Goal: Task Accomplishment & Management: Use online tool/utility

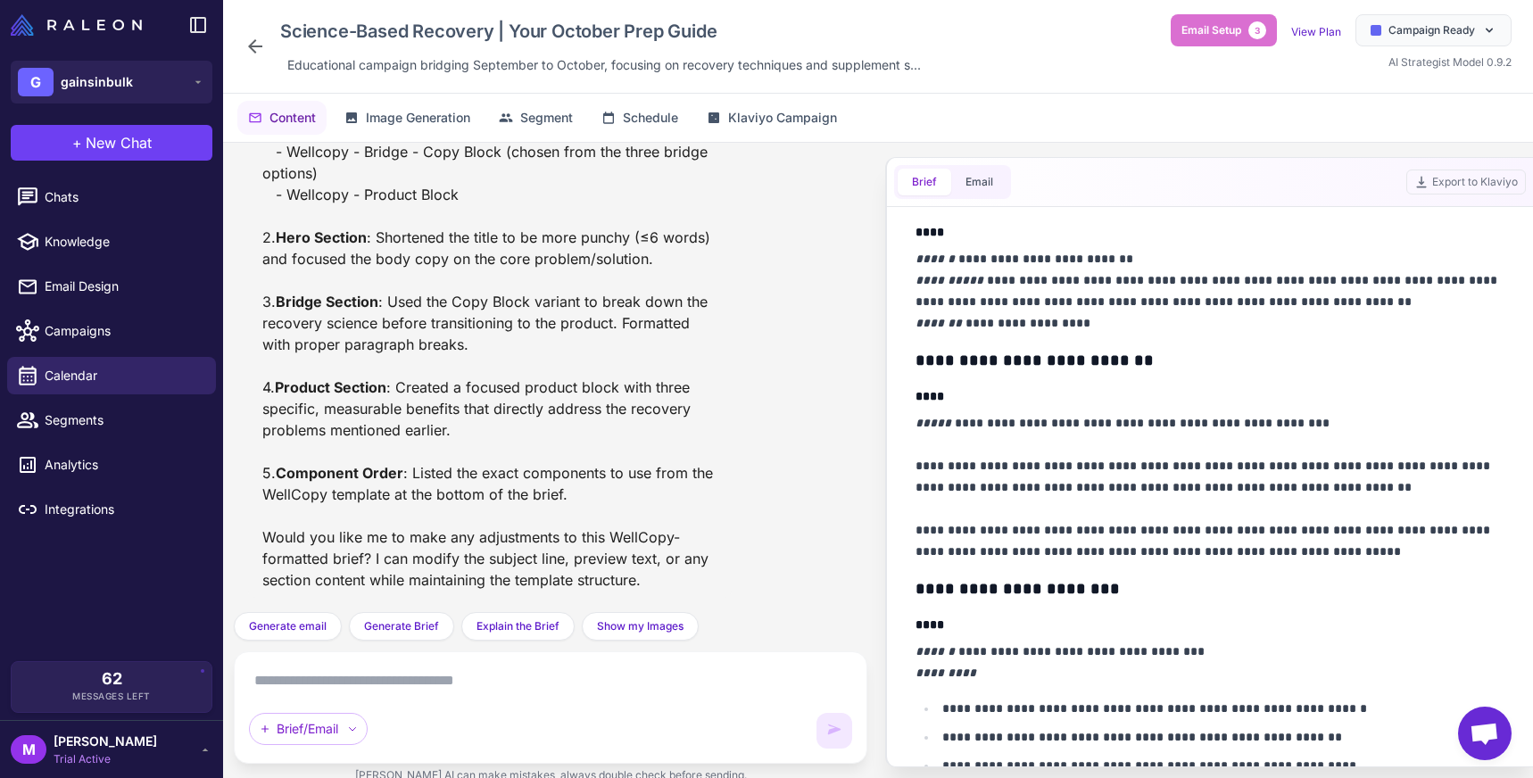
scroll to position [554, 0]
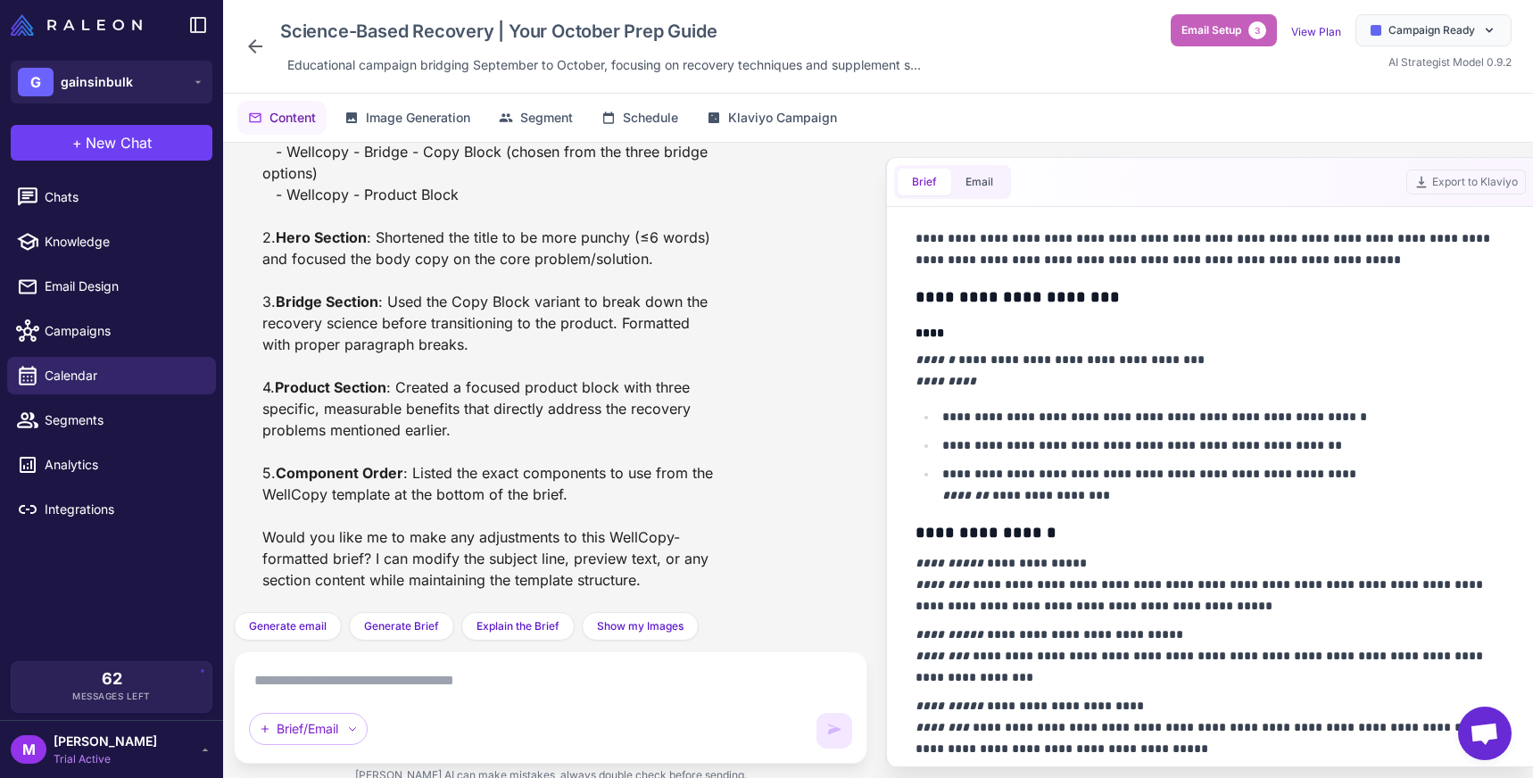
click at [1209, 31] on span "Email Setup" at bounding box center [1212, 30] width 60 height 16
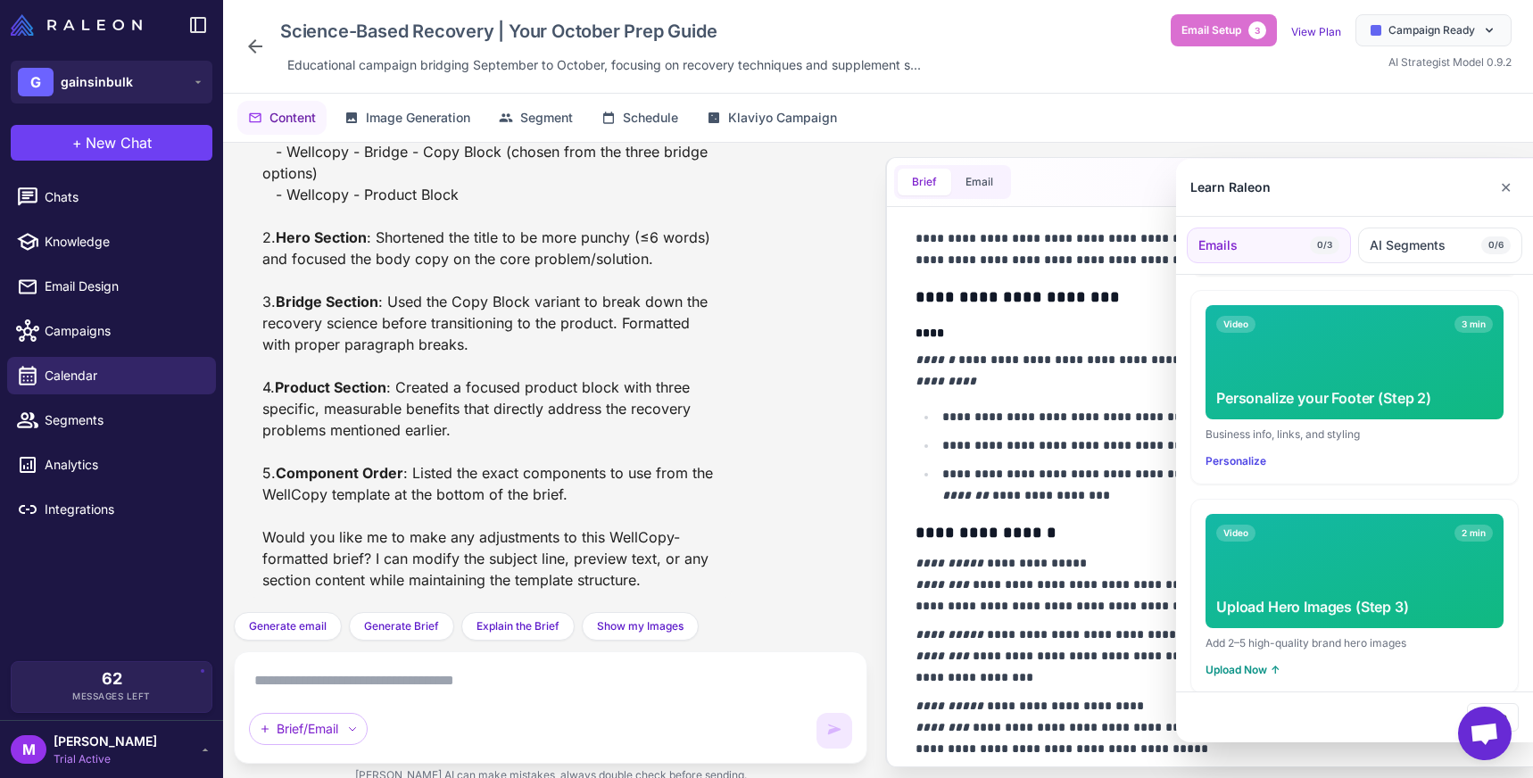
scroll to position [0, 0]
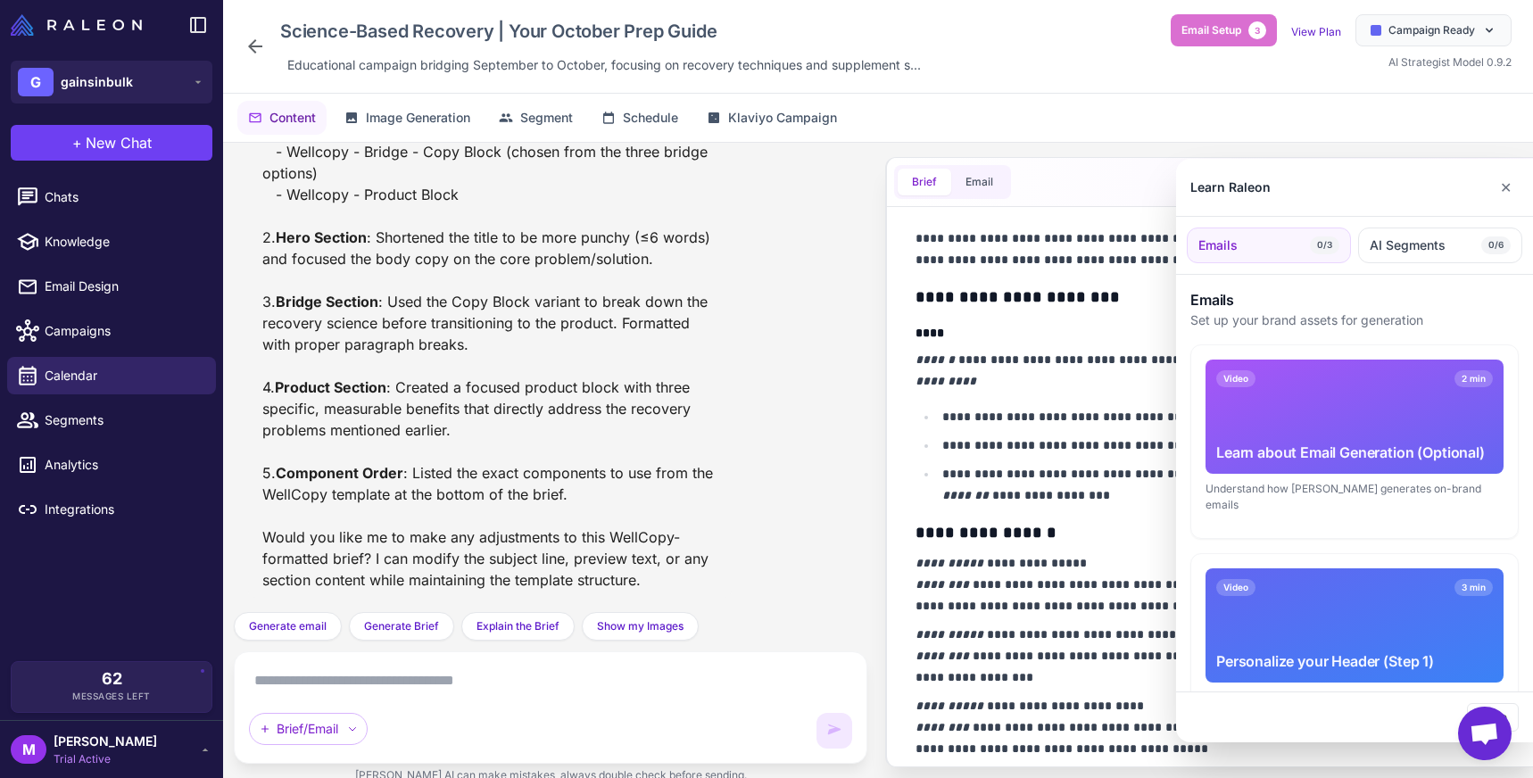
click at [153, 199] on div at bounding box center [766, 389] width 1533 height 778
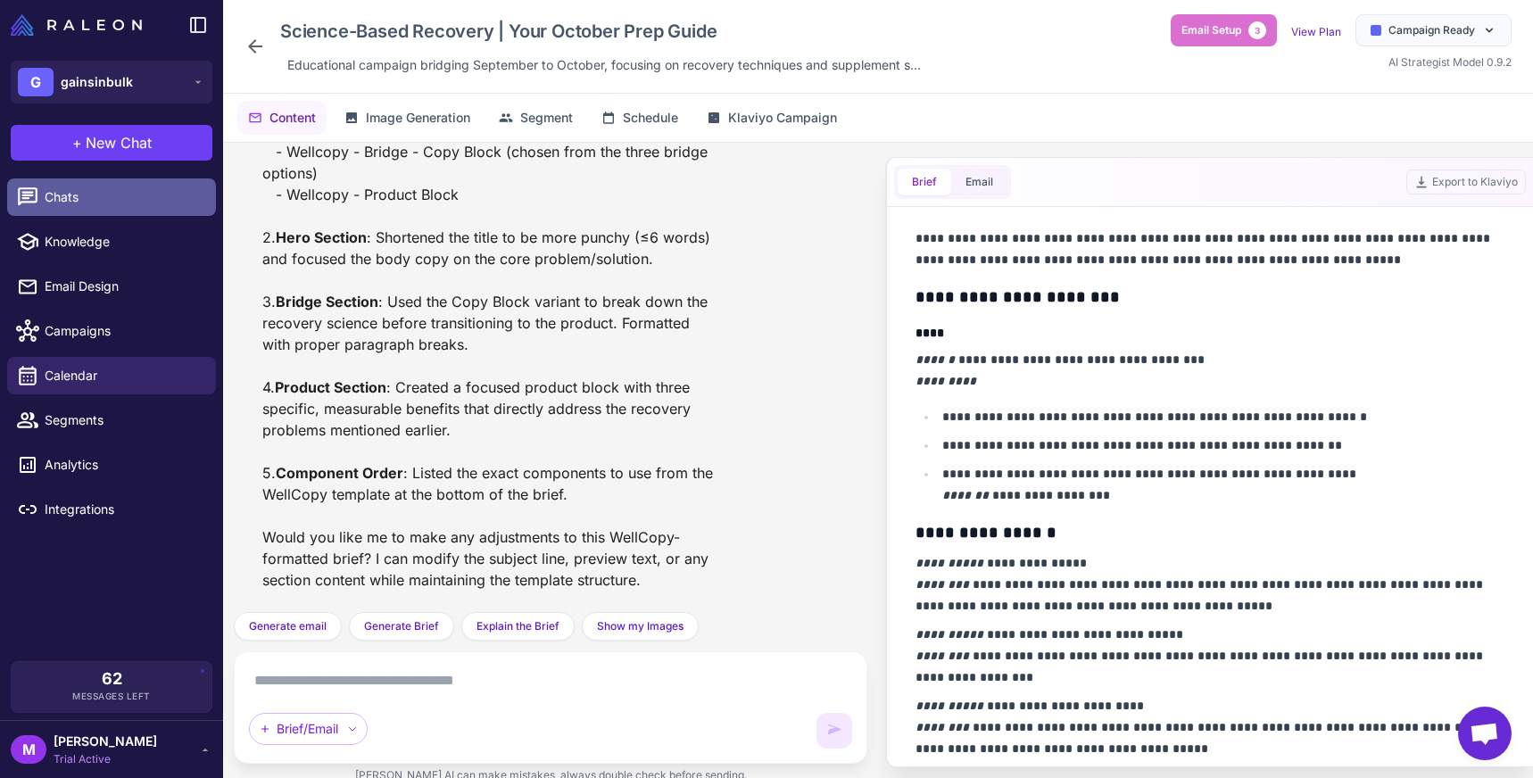
click at [120, 199] on span "Chats" at bounding box center [123, 197] width 157 height 20
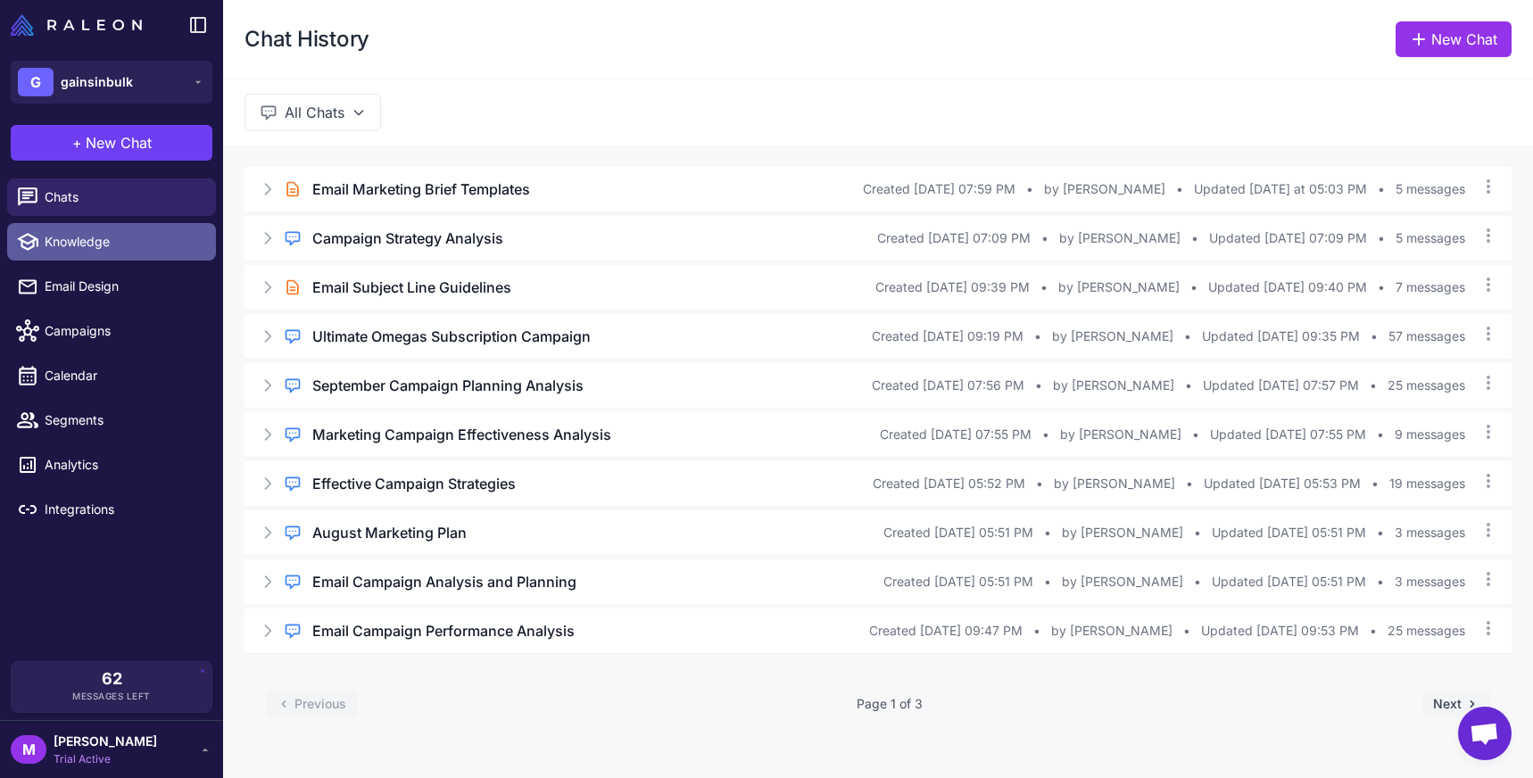
click at [125, 248] on span "Knowledge" at bounding box center [123, 242] width 157 height 20
select select
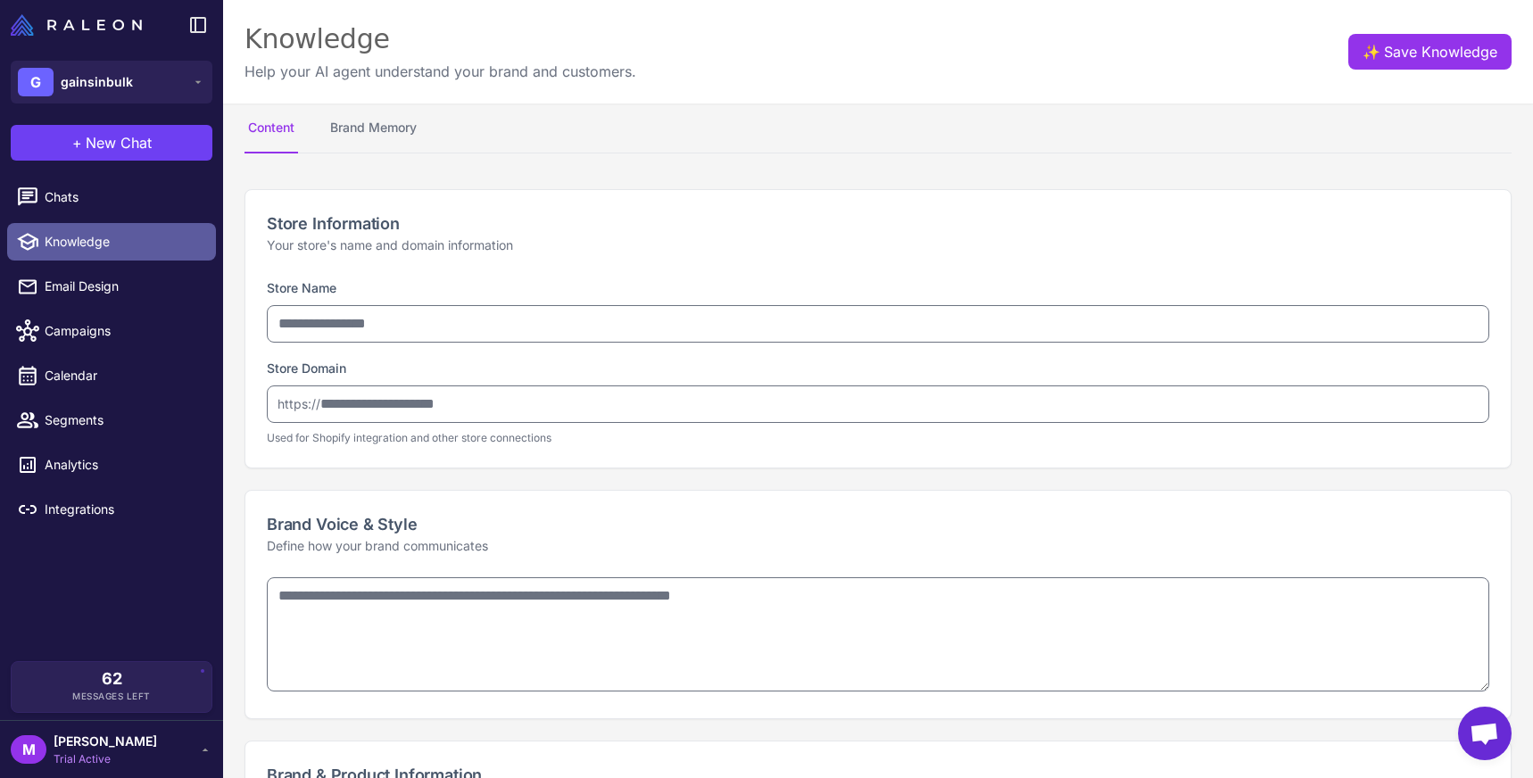
type input "**********"
type textarea "**********"
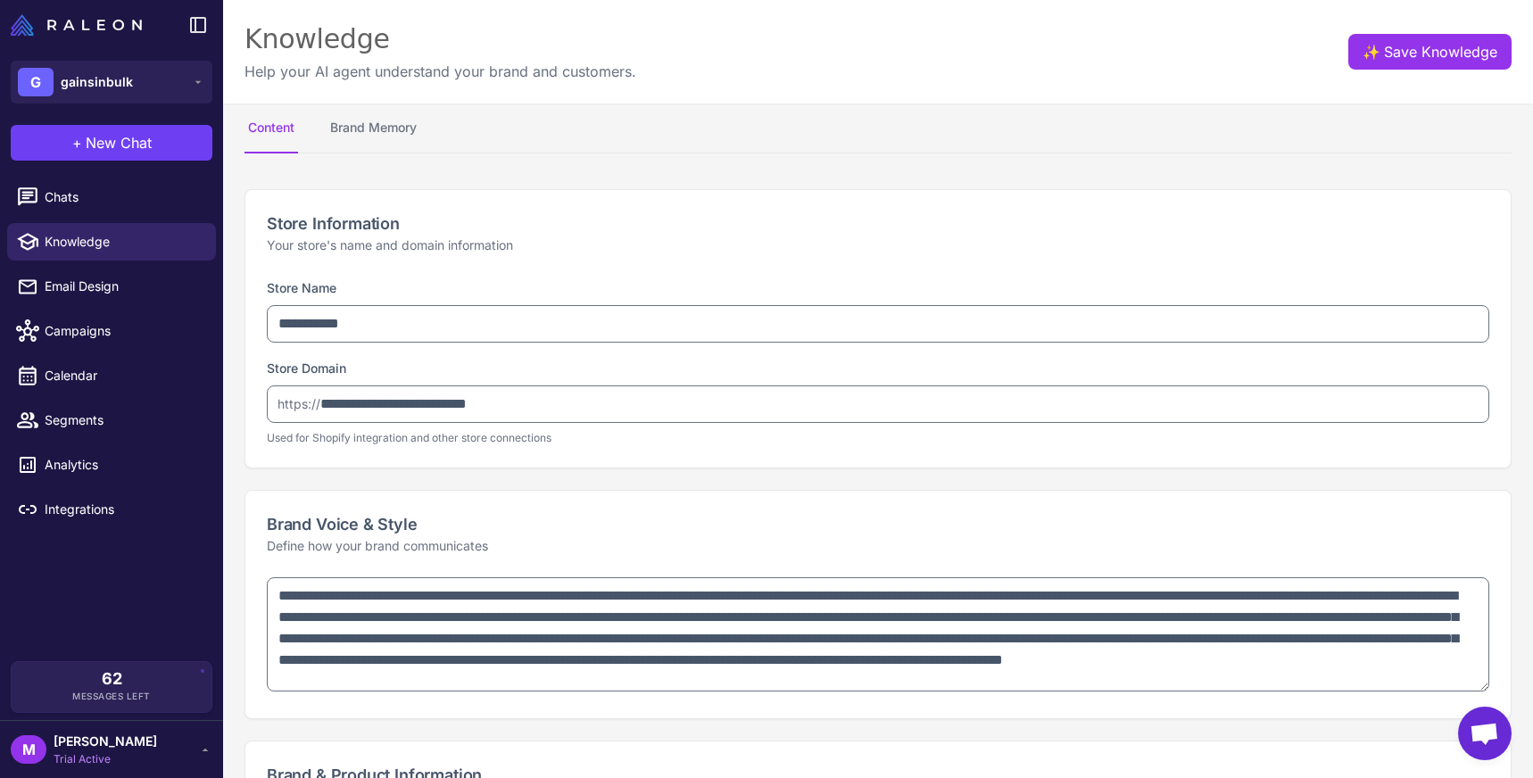
type textarea "**********"
click at [390, 145] on button "Brand Memory" at bounding box center [374, 129] width 94 height 50
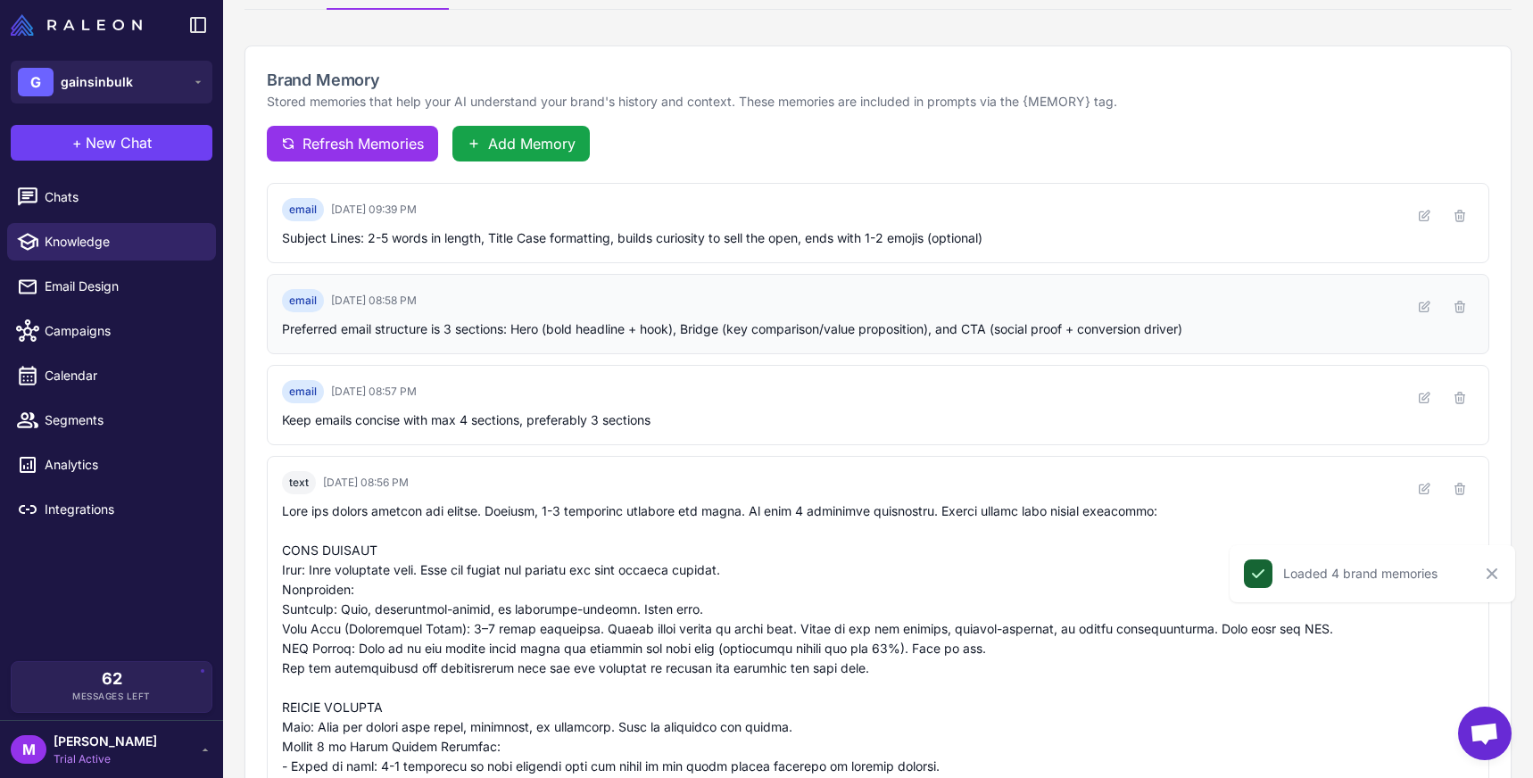
scroll to position [137, 0]
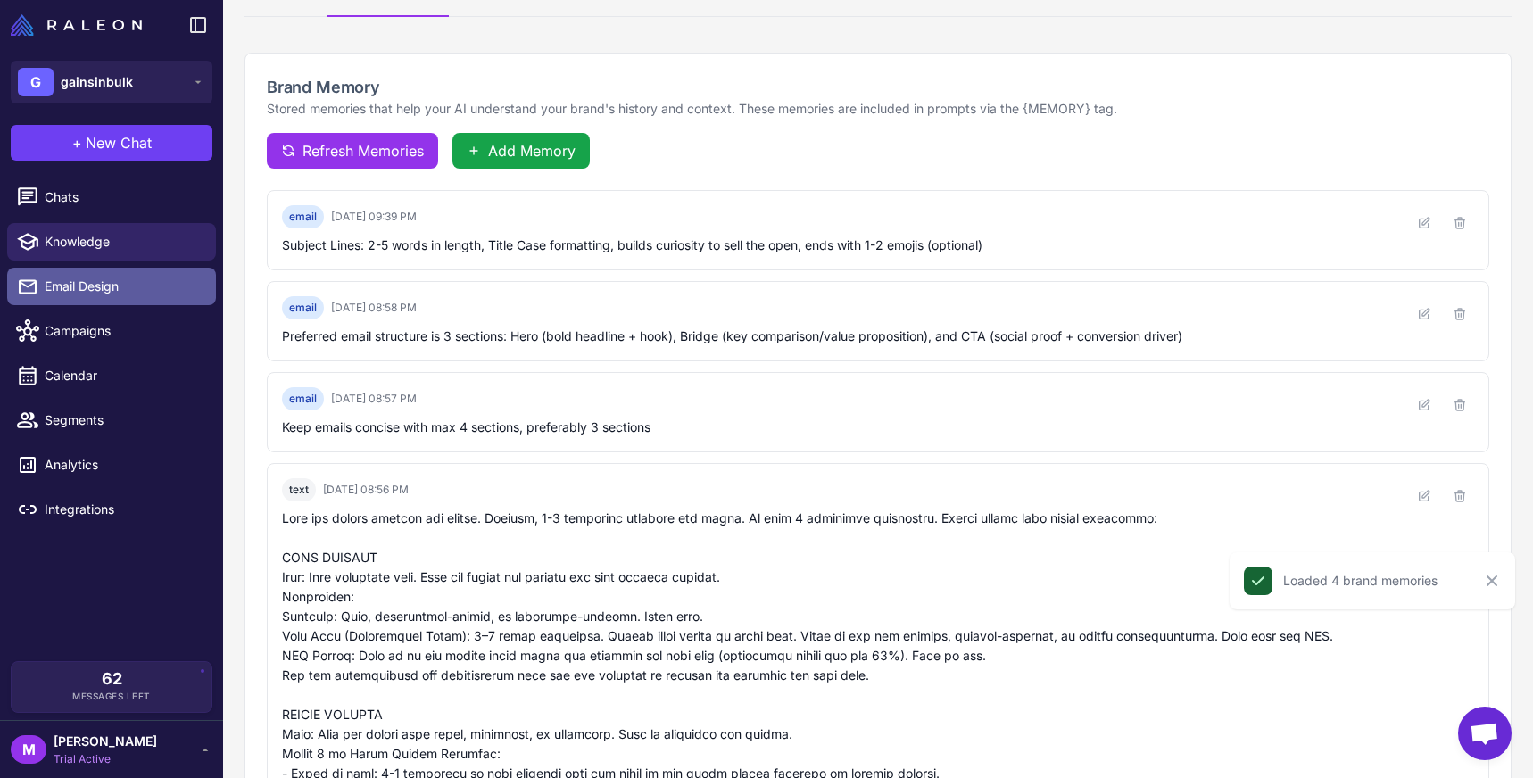
click at [152, 287] on span "Email Design" at bounding box center [123, 287] width 157 height 20
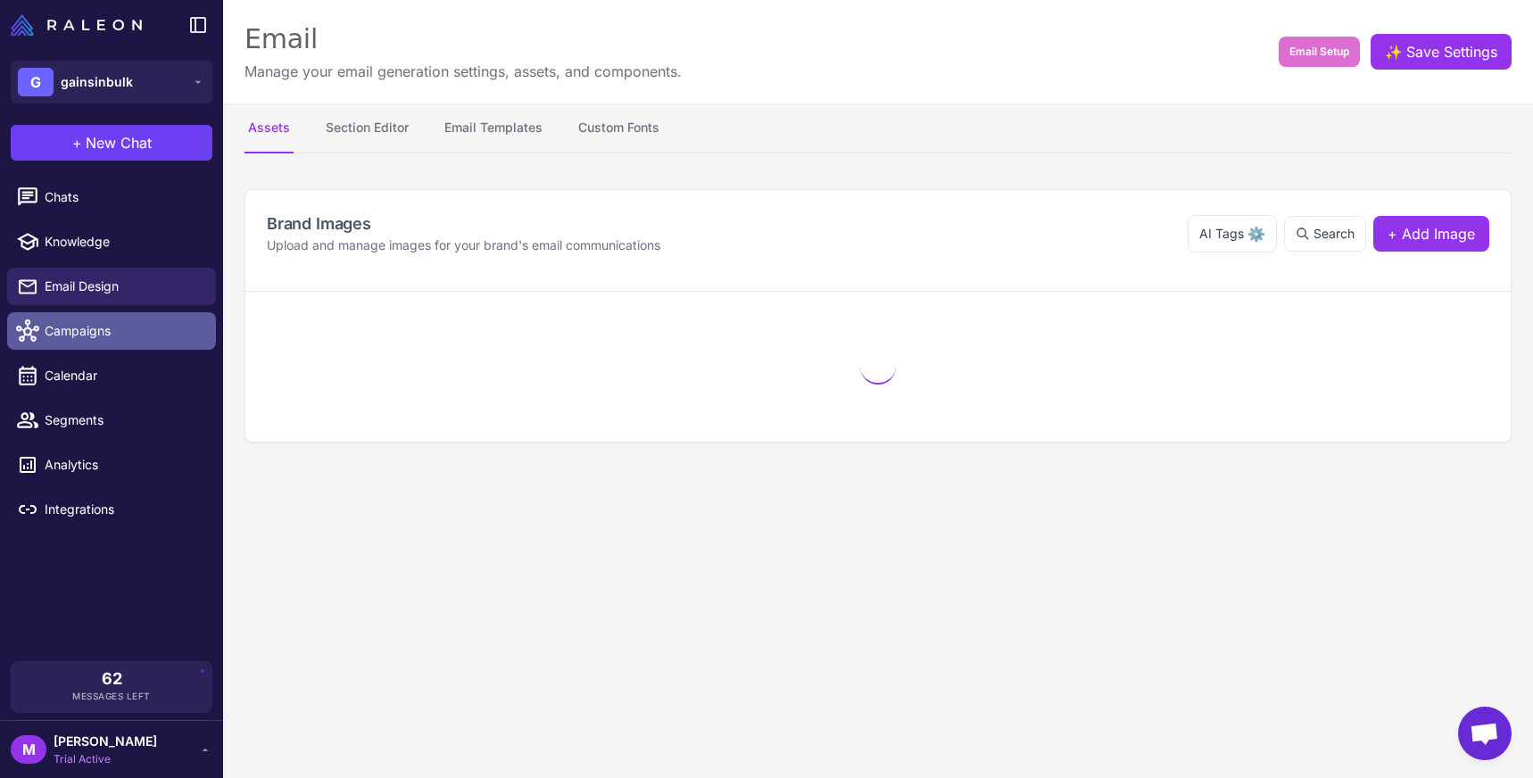
click at [126, 334] on span "Campaigns" at bounding box center [123, 331] width 157 height 20
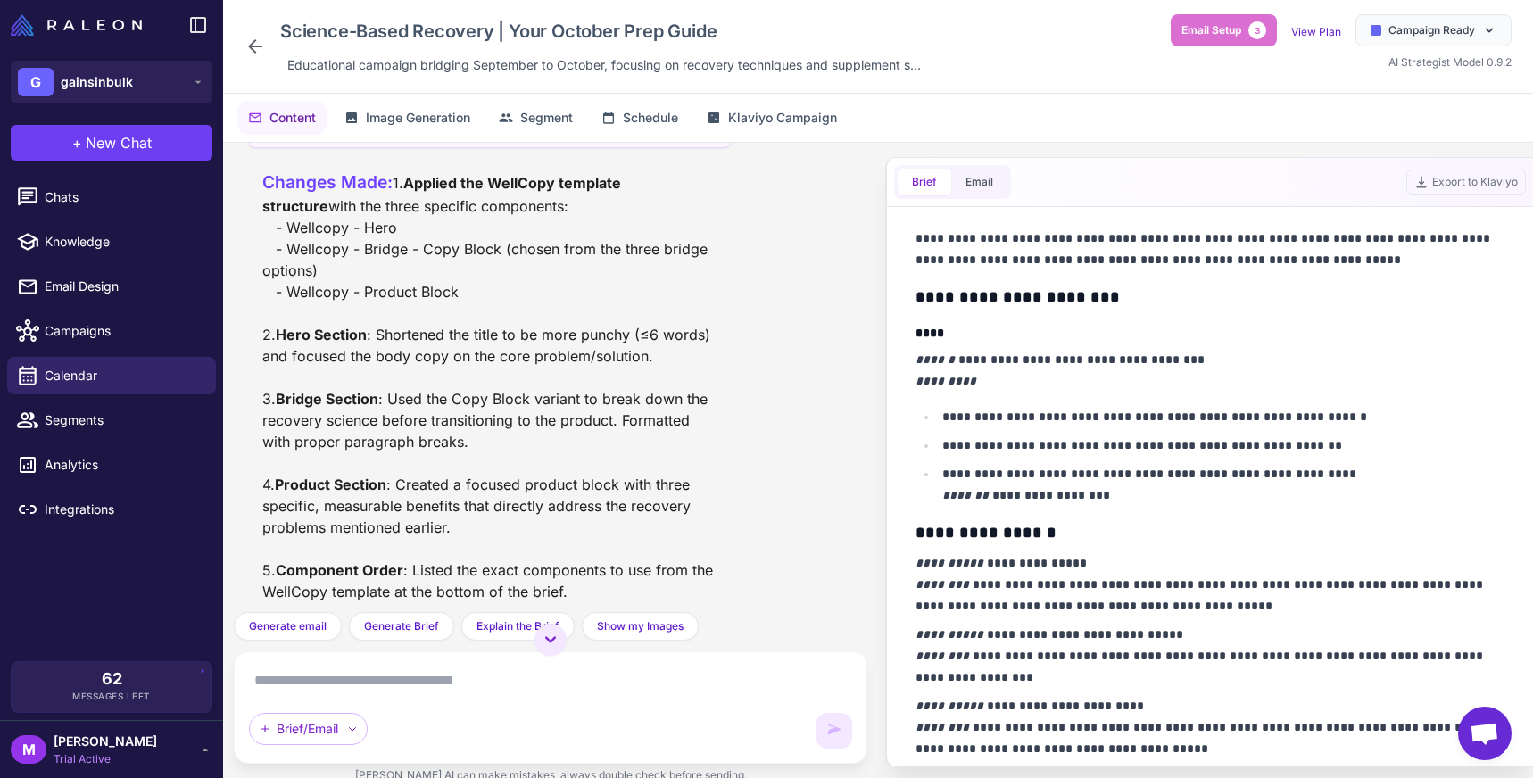
scroll to position [1109, 0]
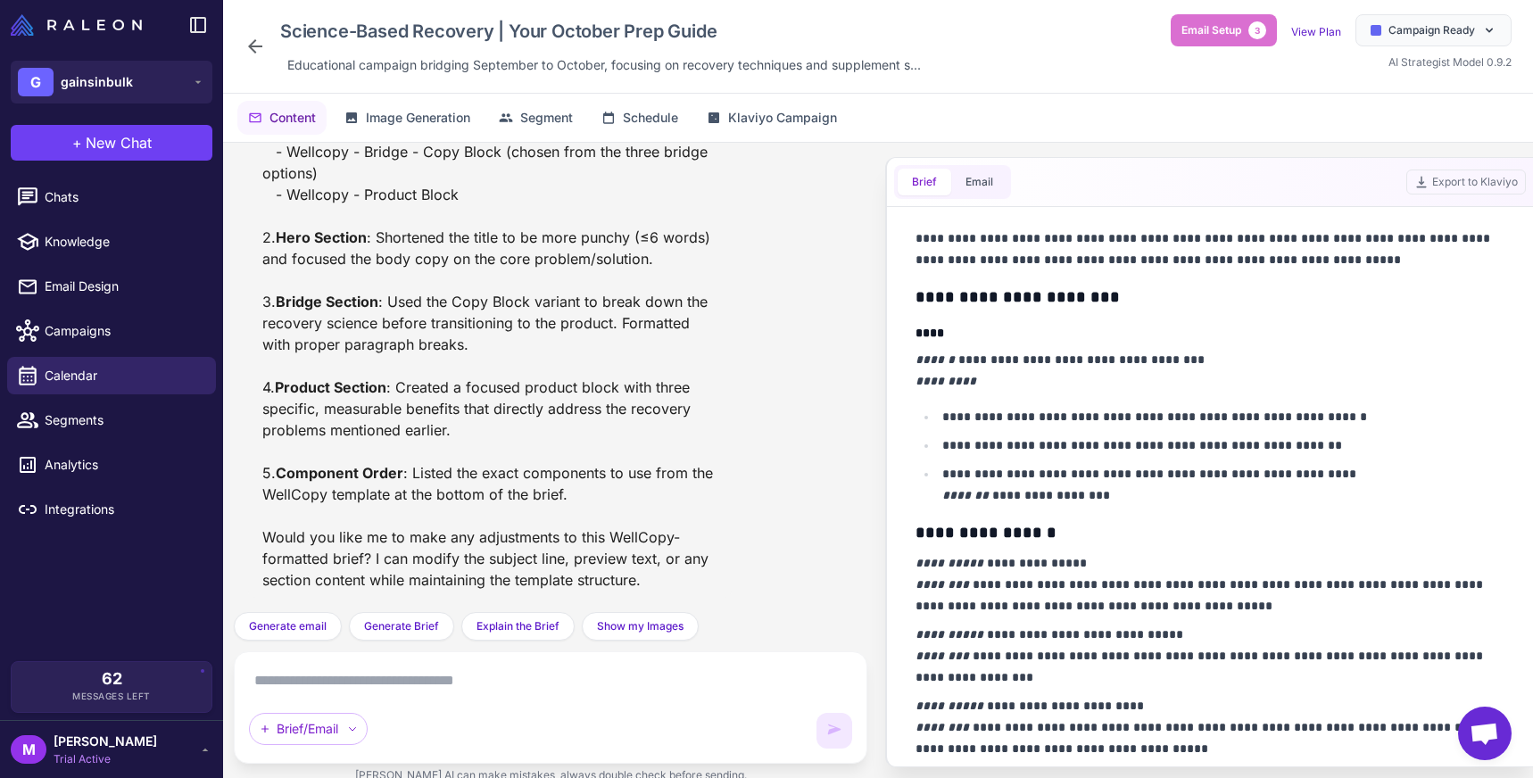
click at [442, 669] on textarea at bounding box center [550, 681] width 603 height 29
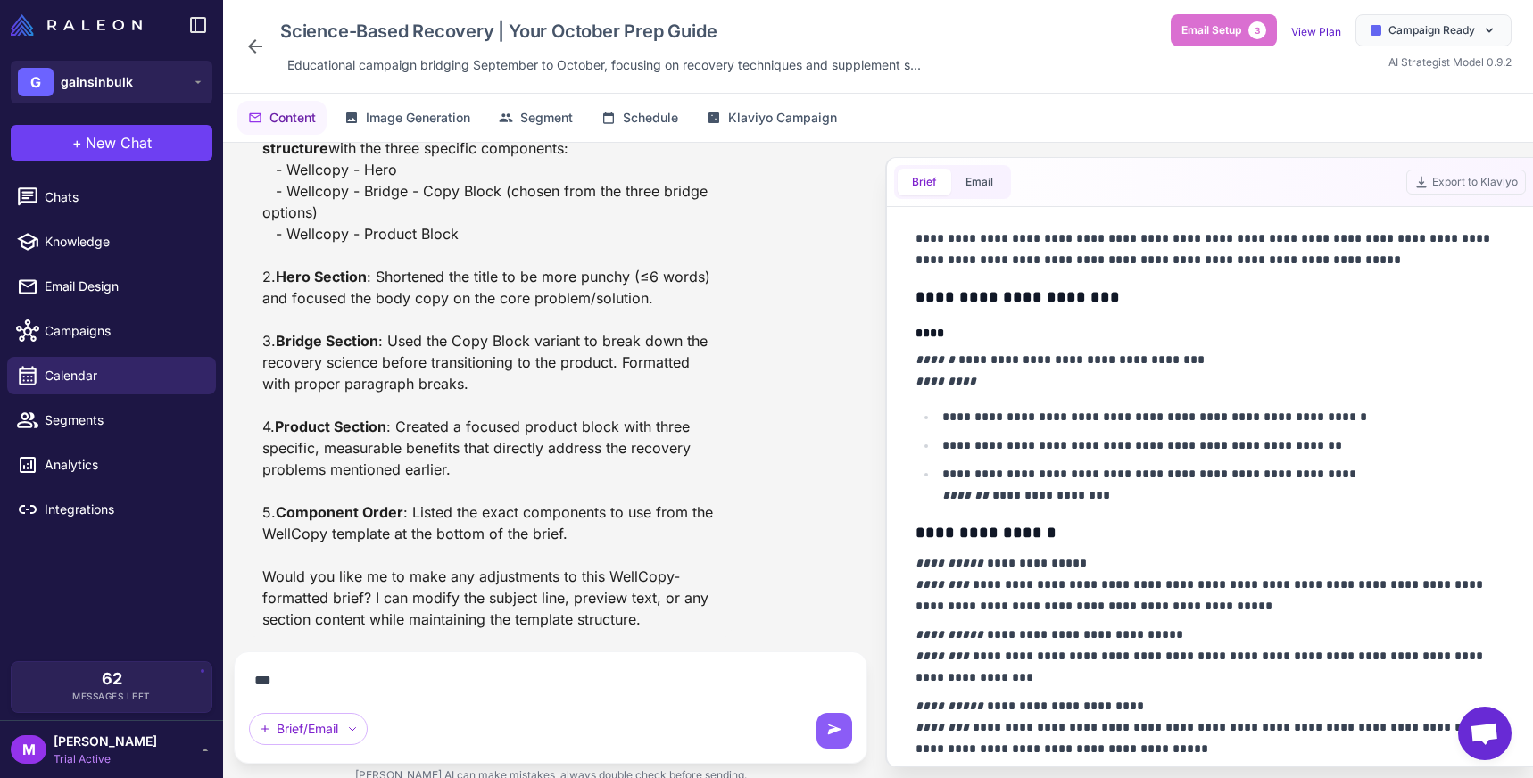
scroll to position [1070, 0]
type textarea "**********"
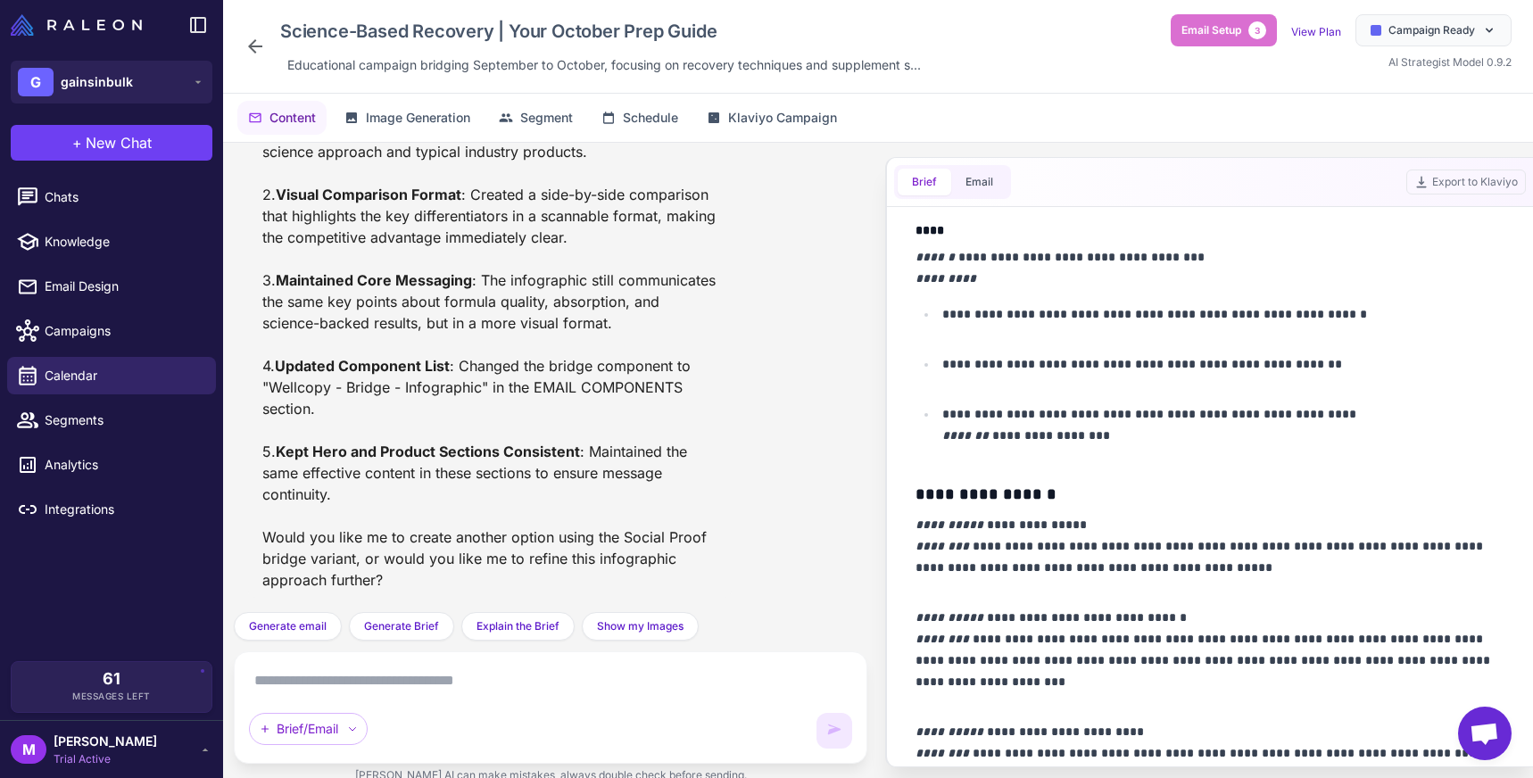
scroll to position [954, 0]
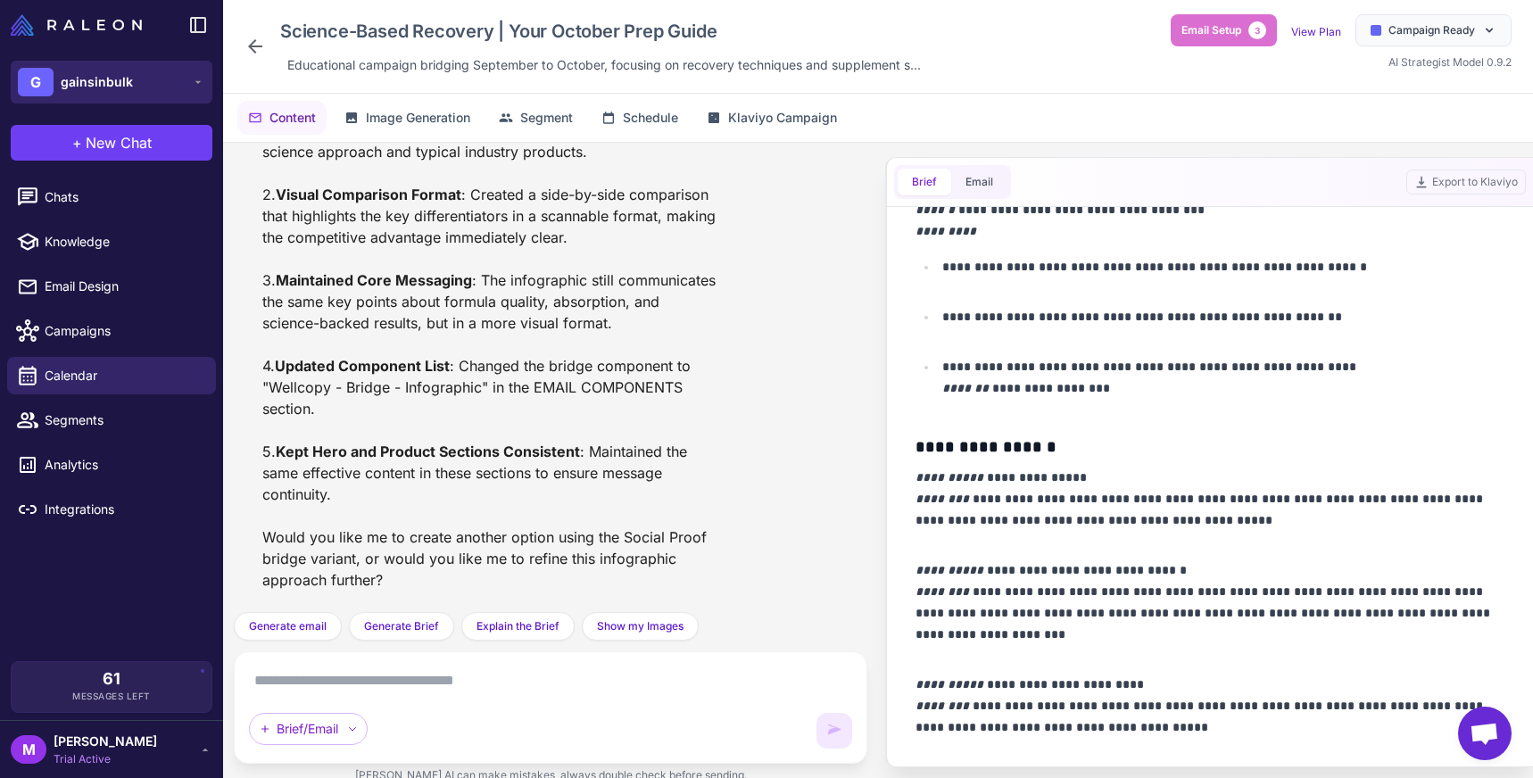
click at [166, 74] on button "G gainsinbulk" at bounding box center [112, 82] width 202 height 43
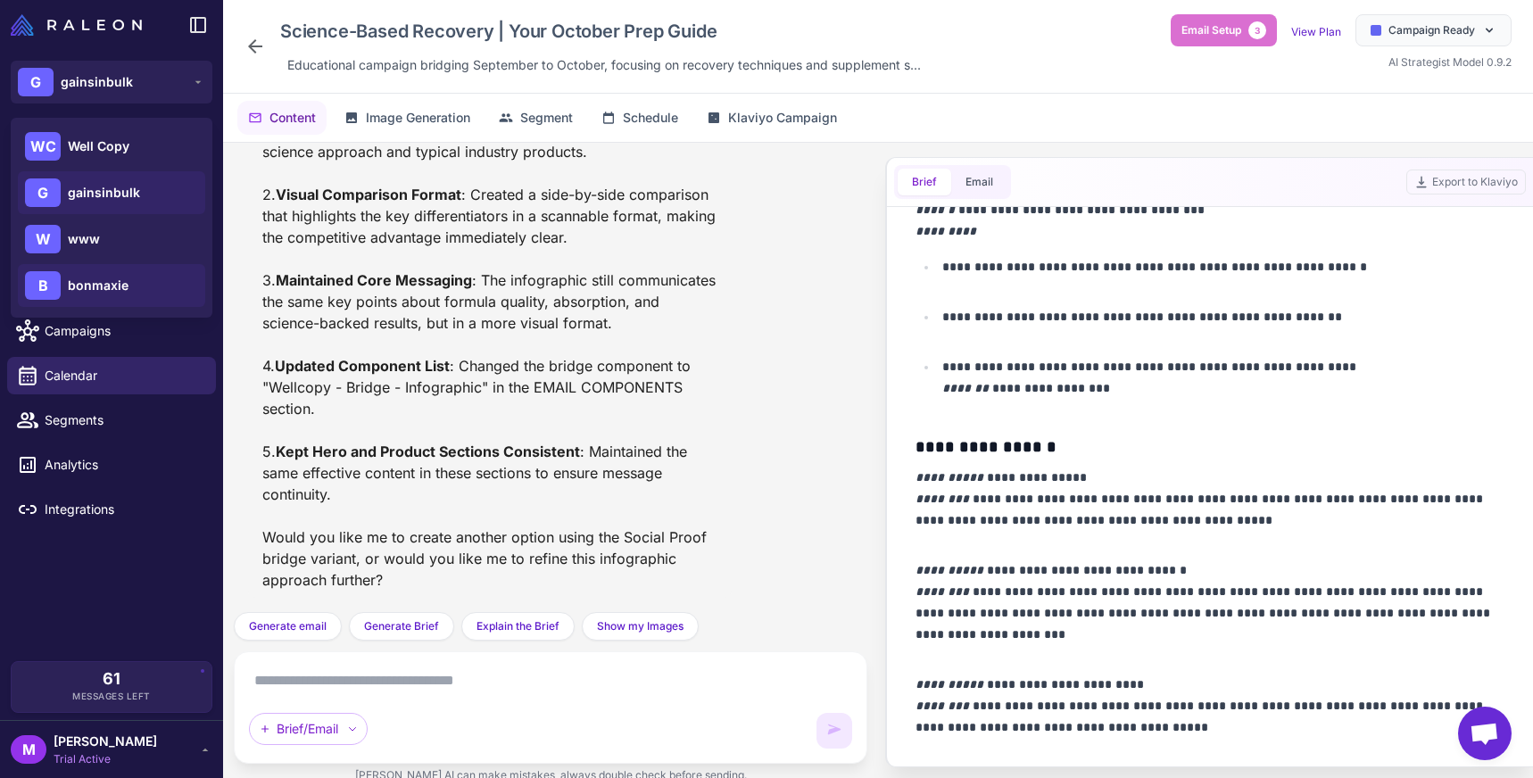
click at [117, 276] on span "bonmaxie" at bounding box center [98, 286] width 61 height 20
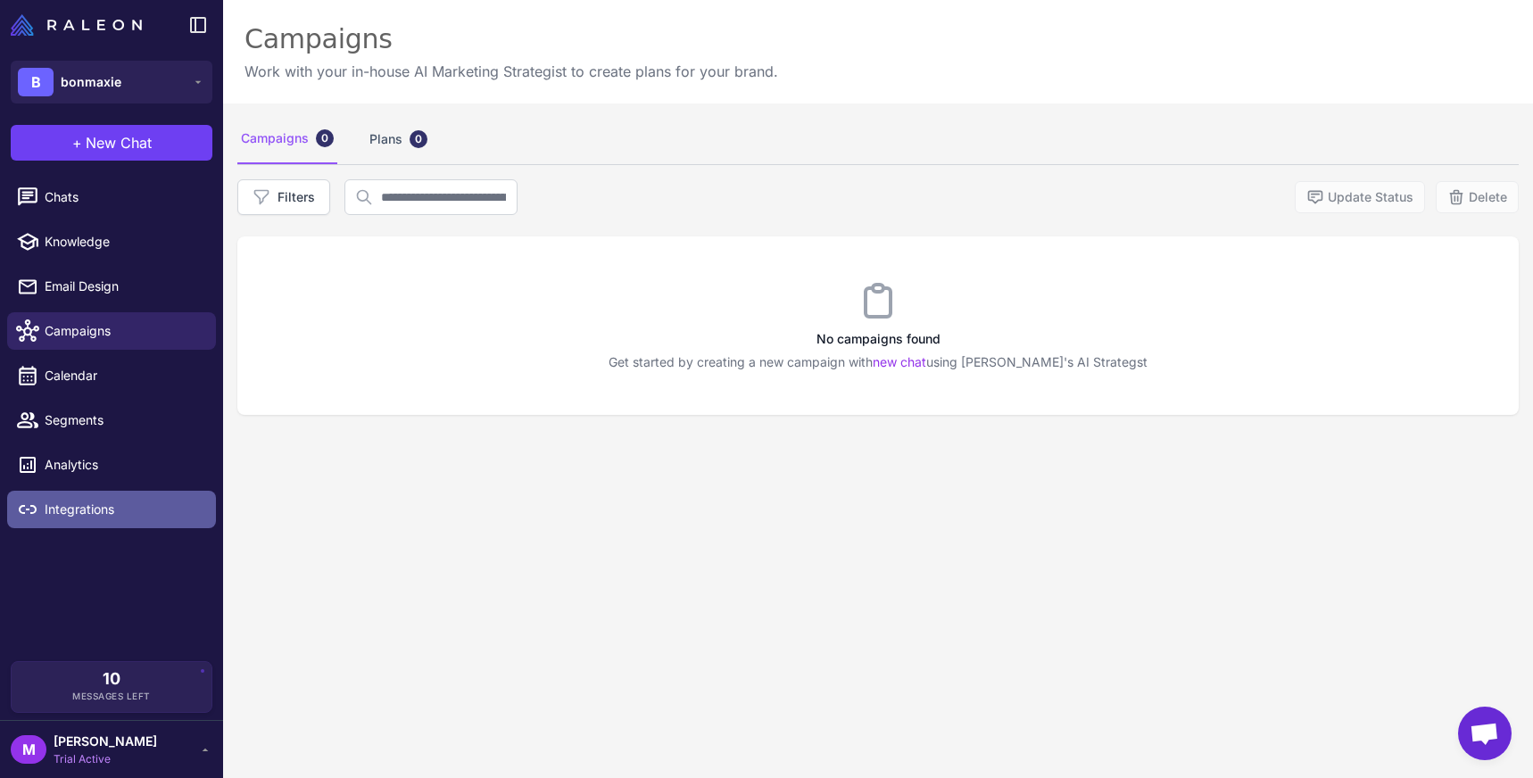
click at [110, 500] on span "Integrations" at bounding box center [123, 510] width 157 height 20
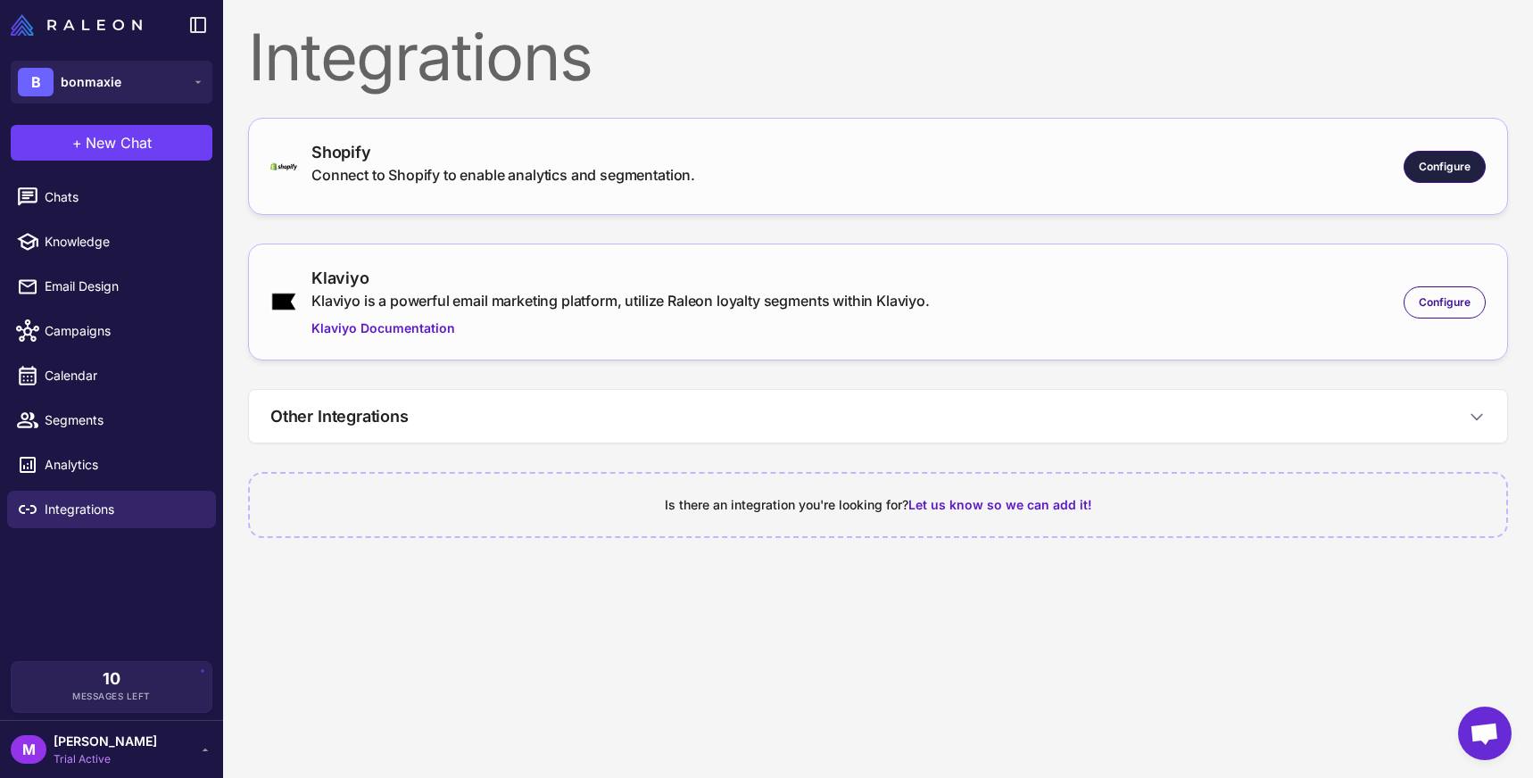
click at [1441, 157] on div "Configure" at bounding box center [1445, 167] width 82 height 32
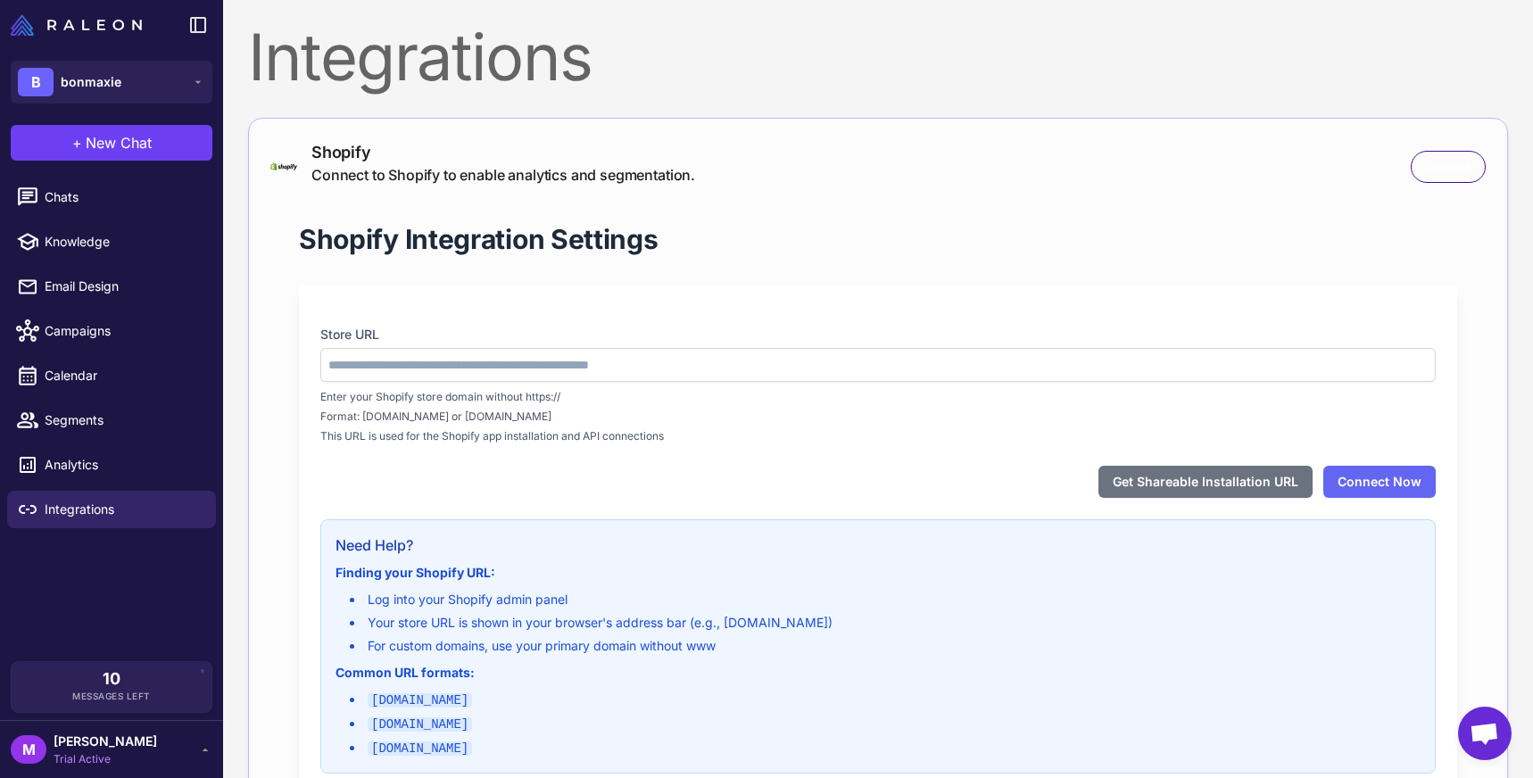
type input "**********"
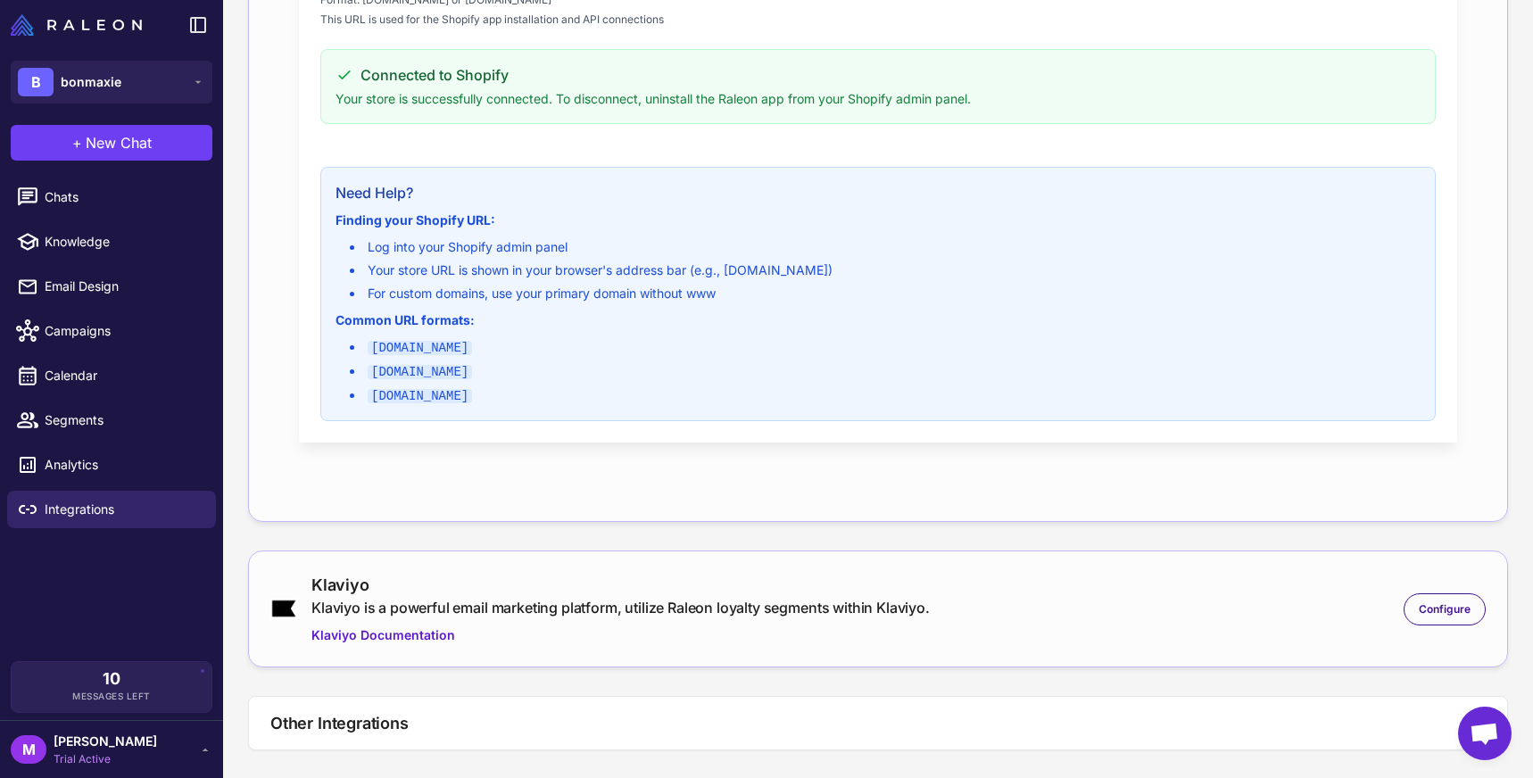
scroll to position [540, 0]
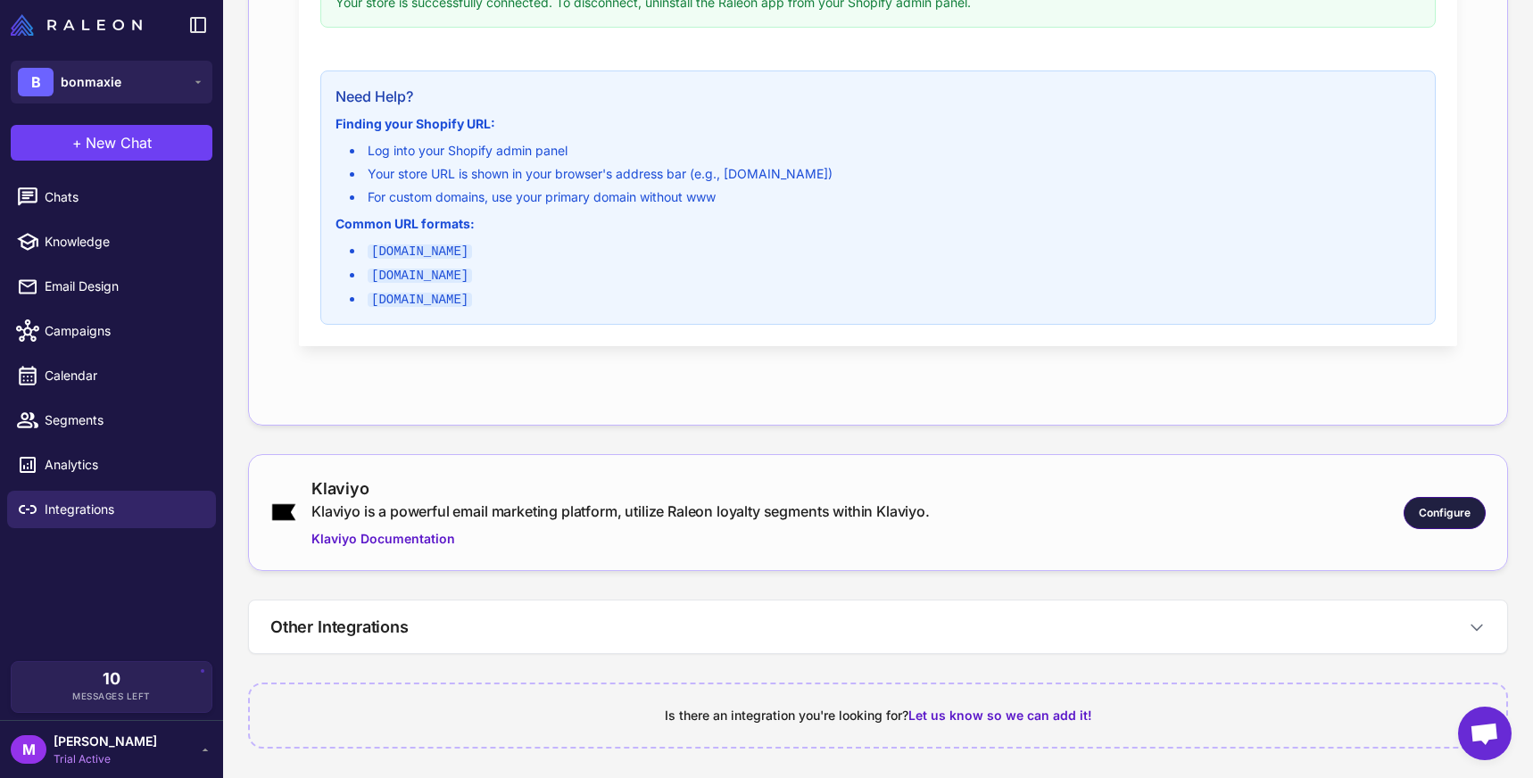
click at [1443, 510] on span "Configure" at bounding box center [1445, 513] width 52 height 16
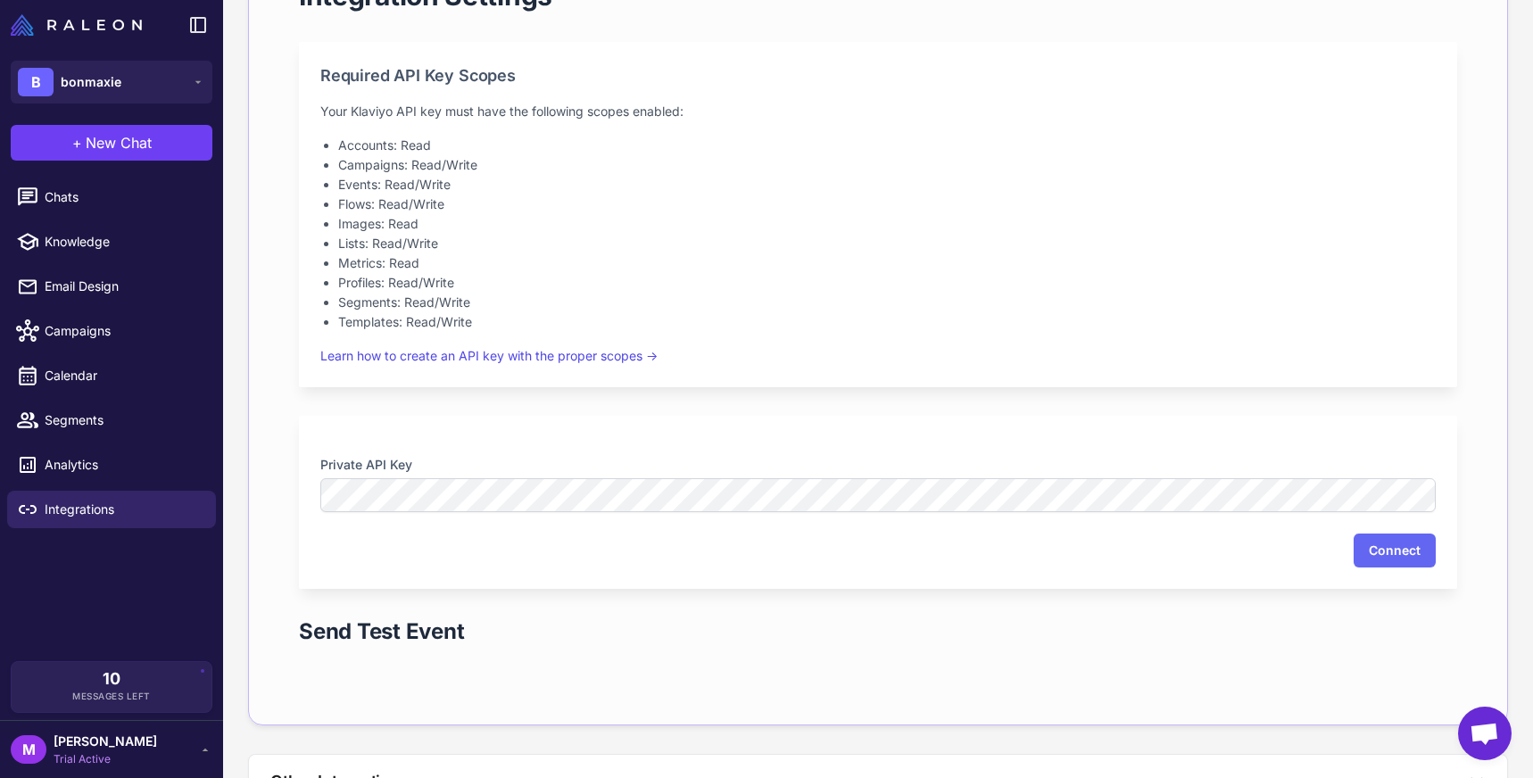
scroll to position [1167, 0]
